Goal: Complete application form

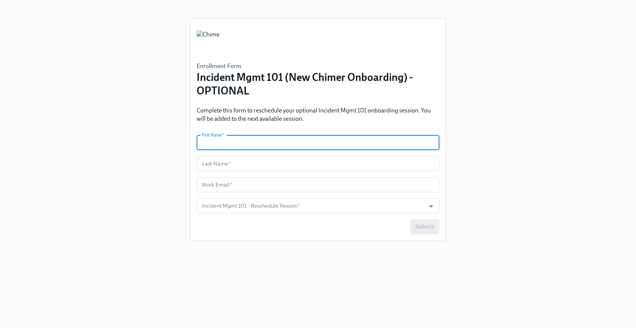
click at [302, 149] on input "text" at bounding box center [318, 142] width 243 height 15
type input "[PERSON_NAME]"
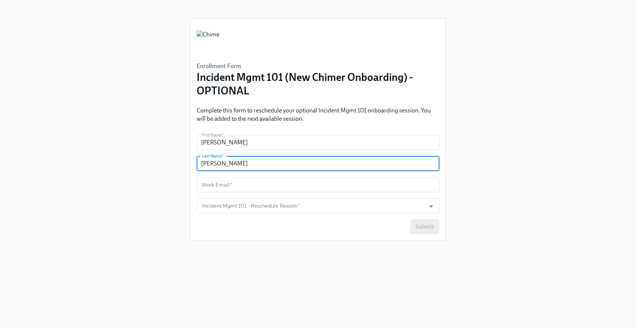
type input "[PERSON_NAME]"
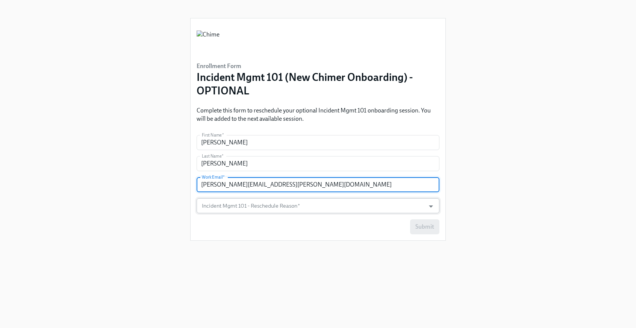
type input "[PERSON_NAME][EMAIL_ADDRESS][PERSON_NAME][DOMAIN_NAME]"
click at [274, 202] on input "Incident Mgmt 101 - Reschedule Reason   *" at bounding box center [310, 205] width 221 height 15
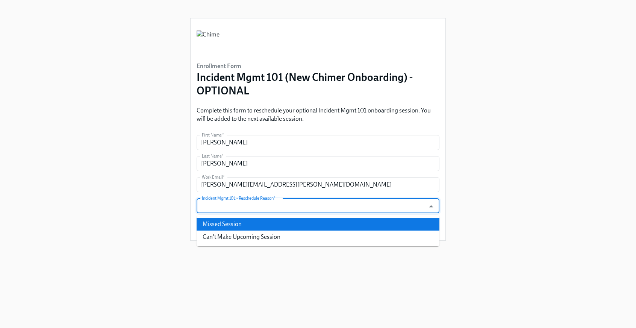
click at [263, 226] on li "Missed Session" at bounding box center [318, 224] width 243 height 13
type input "Missed Session"
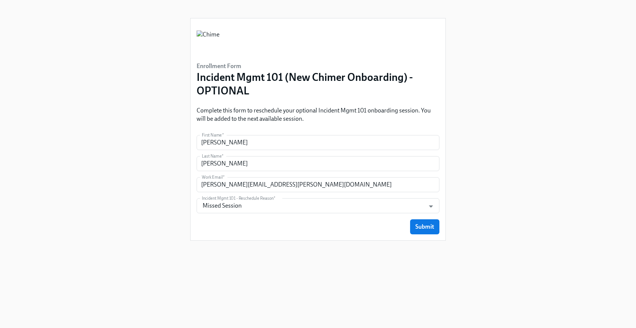
click at [346, 233] on div "Submit" at bounding box center [318, 226] width 243 height 15
click at [422, 220] on button "Submit" at bounding box center [424, 226] width 29 height 15
